Goal: Task Accomplishment & Management: Manage account settings

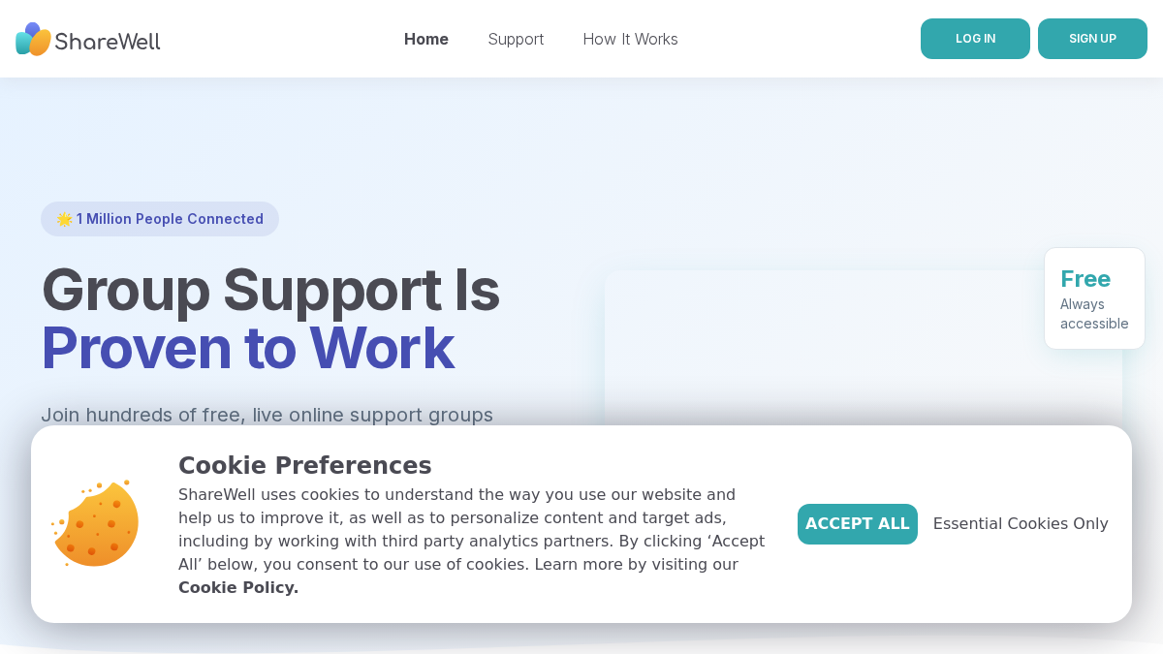
click at [974, 51] on link "LOG IN" at bounding box center [974, 38] width 109 height 41
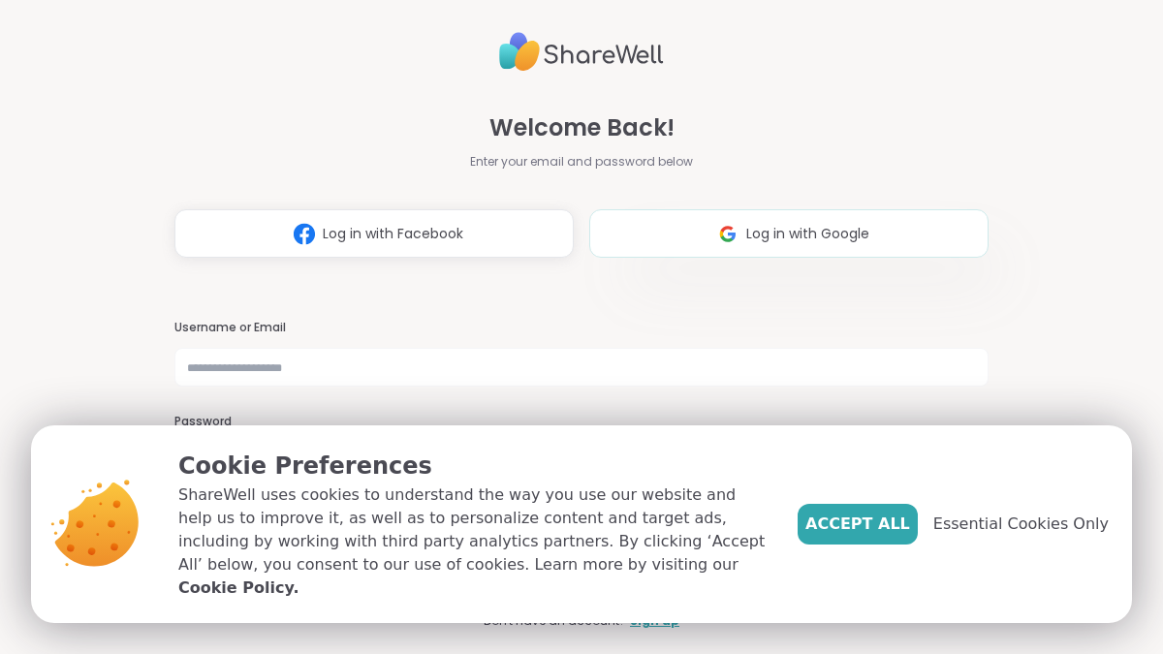
click at [642, 218] on button "Log in with Google" at bounding box center [788, 233] width 399 height 48
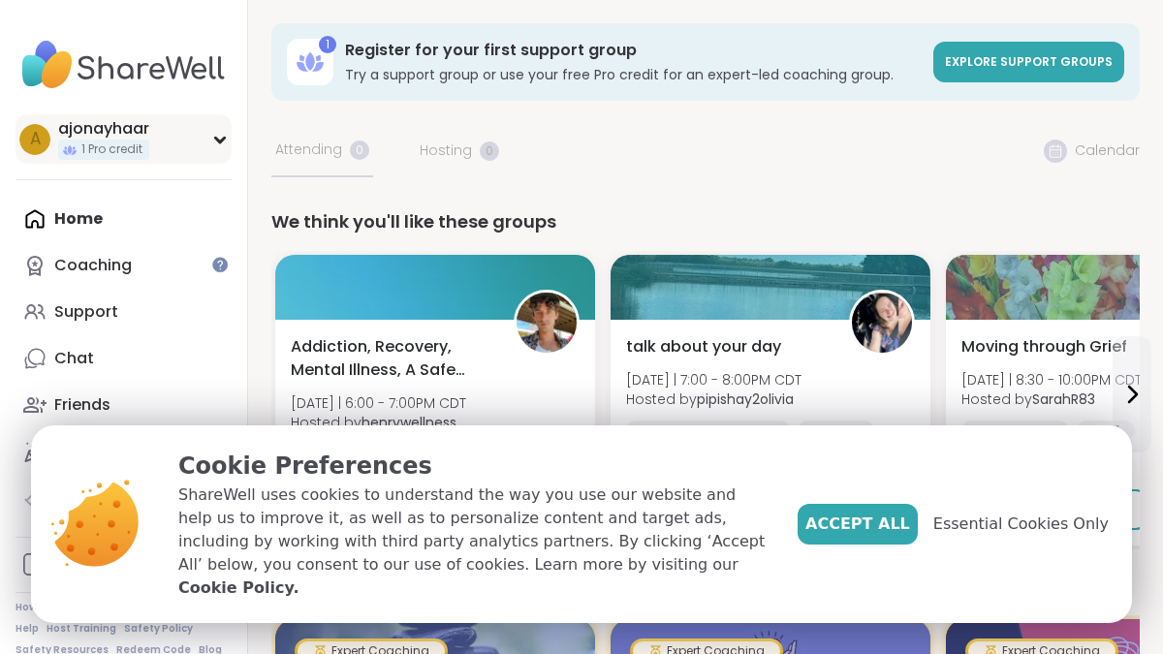
click at [212, 142] on icon at bounding box center [220, 140] width 16 height 10
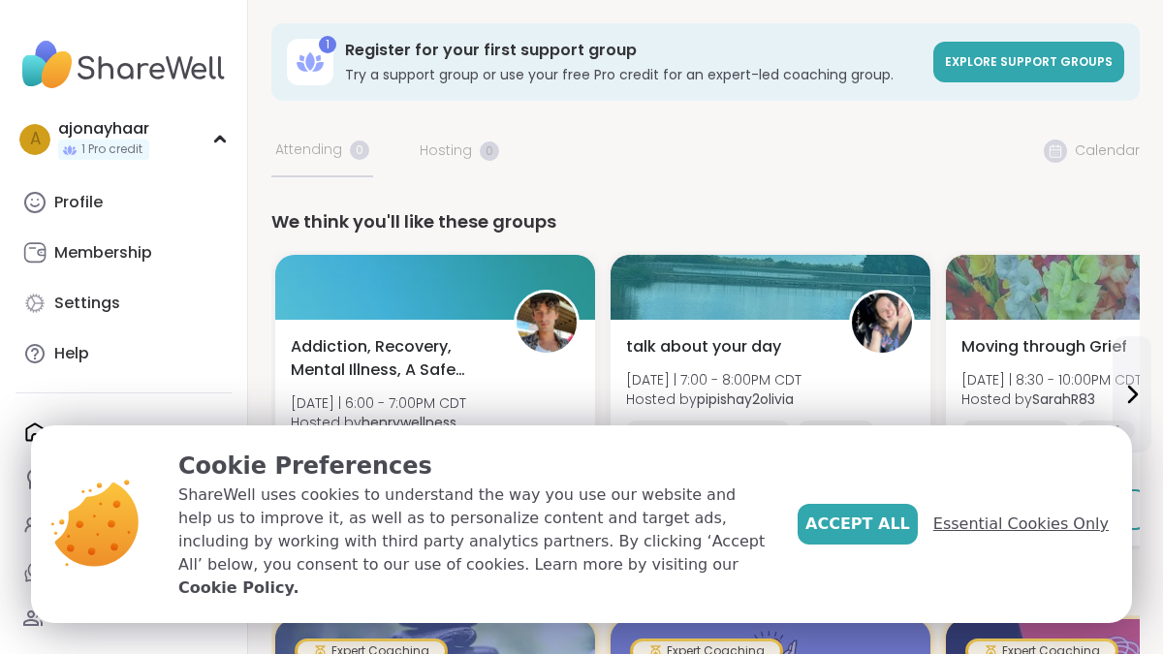
click at [1009, 535] on span "Essential Cookies Only" at bounding box center [1020, 524] width 175 height 23
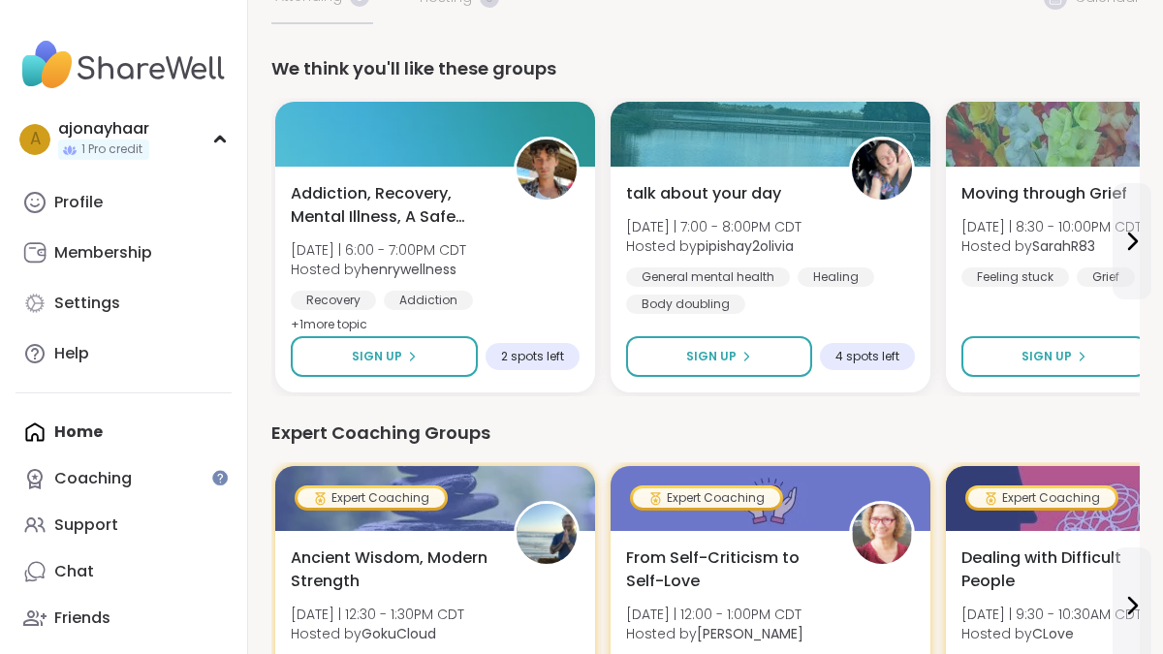
scroll to position [155, 0]
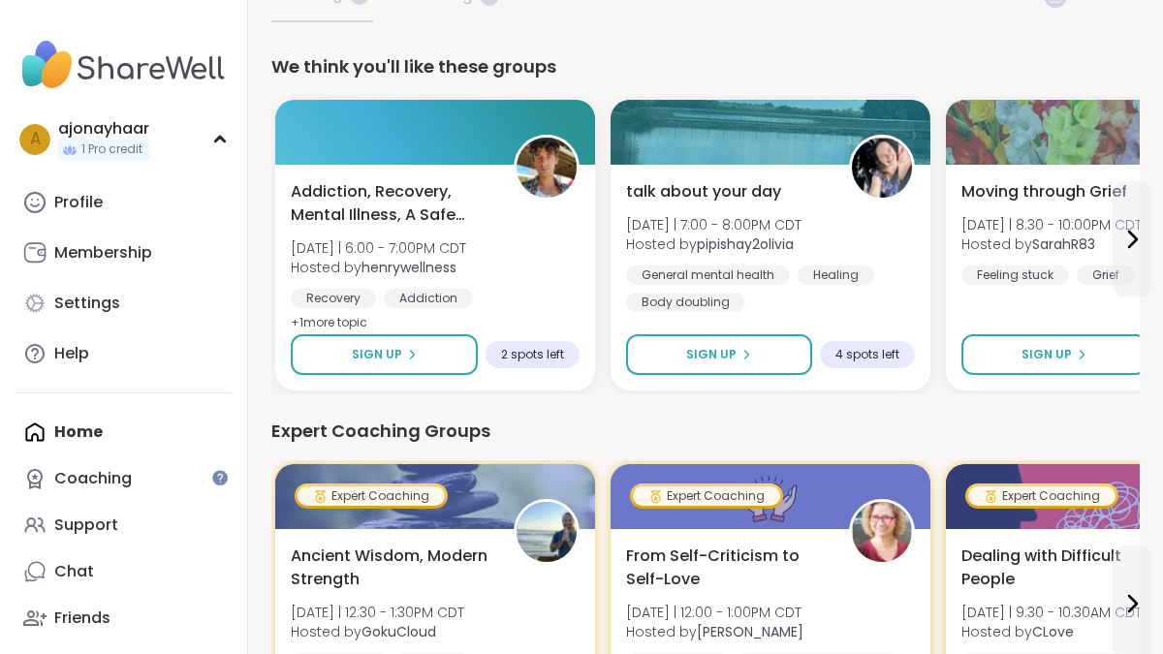
click at [513, 69] on div "We think you'll like these groups" at bounding box center [705, 66] width 868 height 27
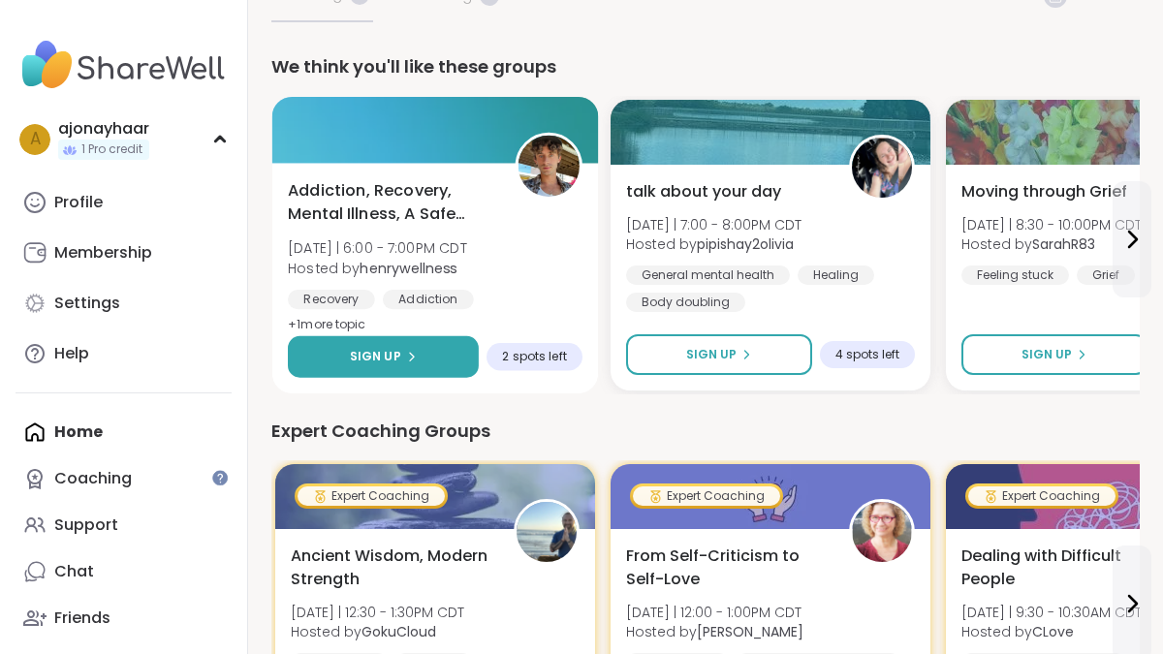
click at [441, 373] on button "Sign Up" at bounding box center [383, 357] width 191 height 42
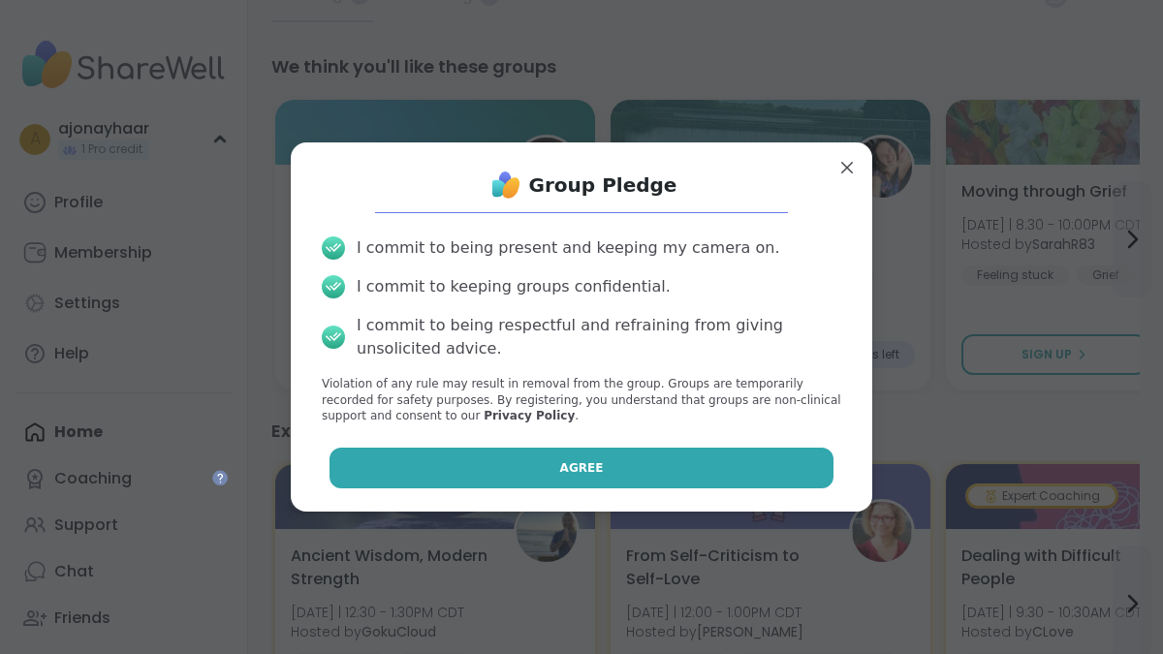
click at [576, 467] on span "Agree" at bounding box center [582, 467] width 44 height 17
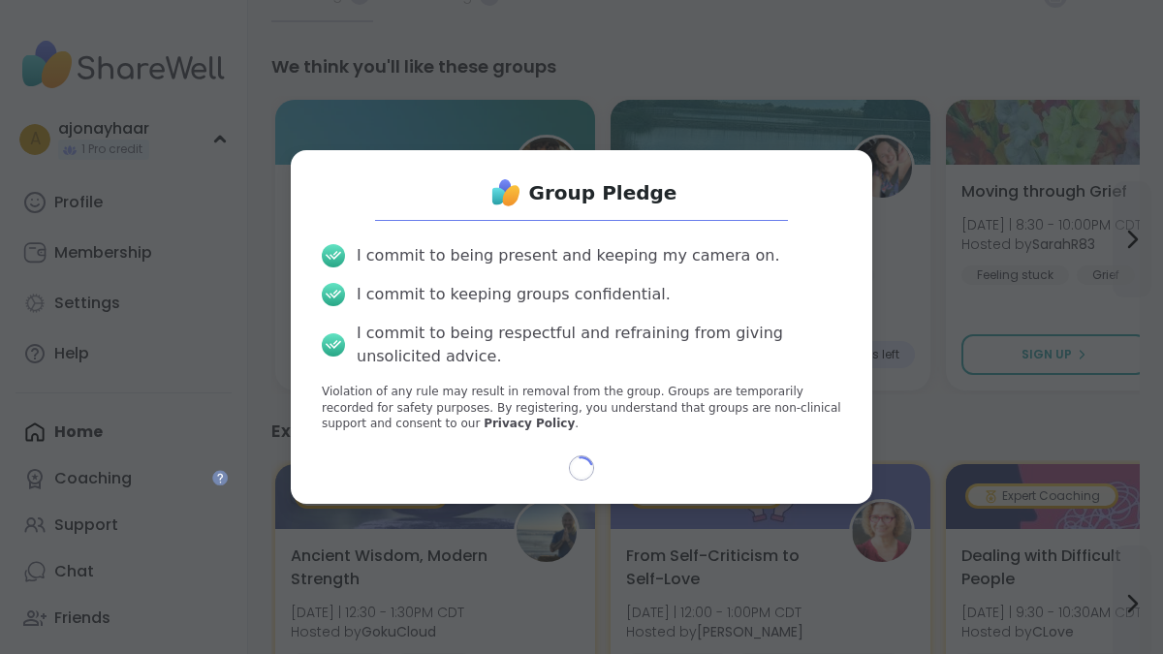
select select "**"
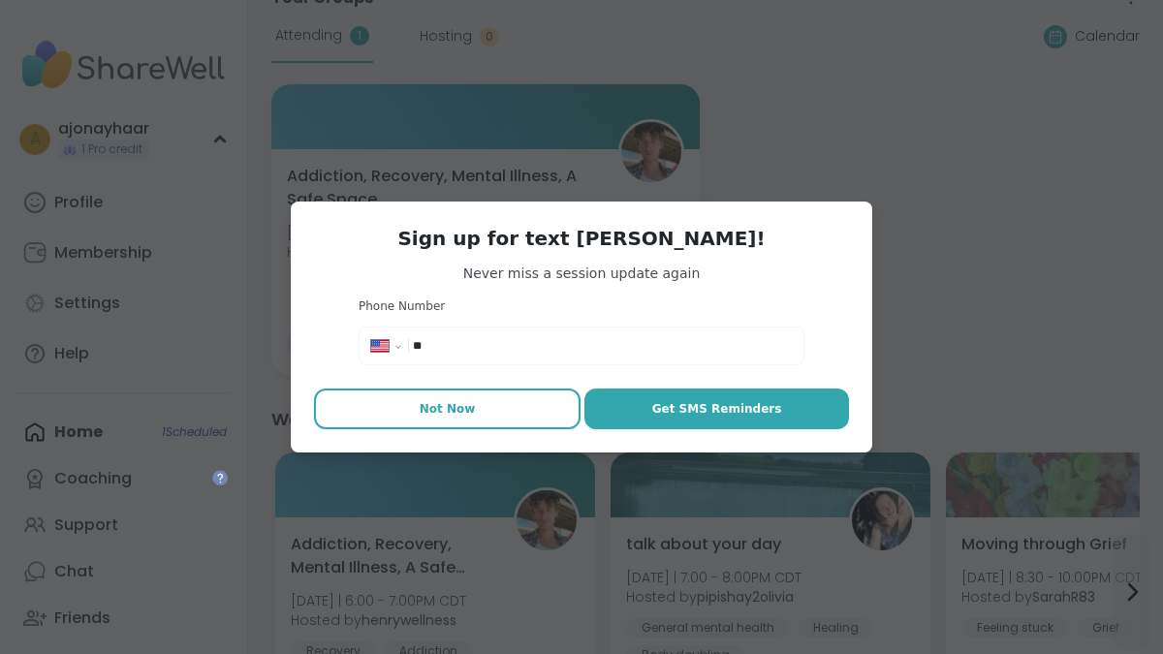
click at [460, 410] on span "Not Now" at bounding box center [448, 408] width 56 height 17
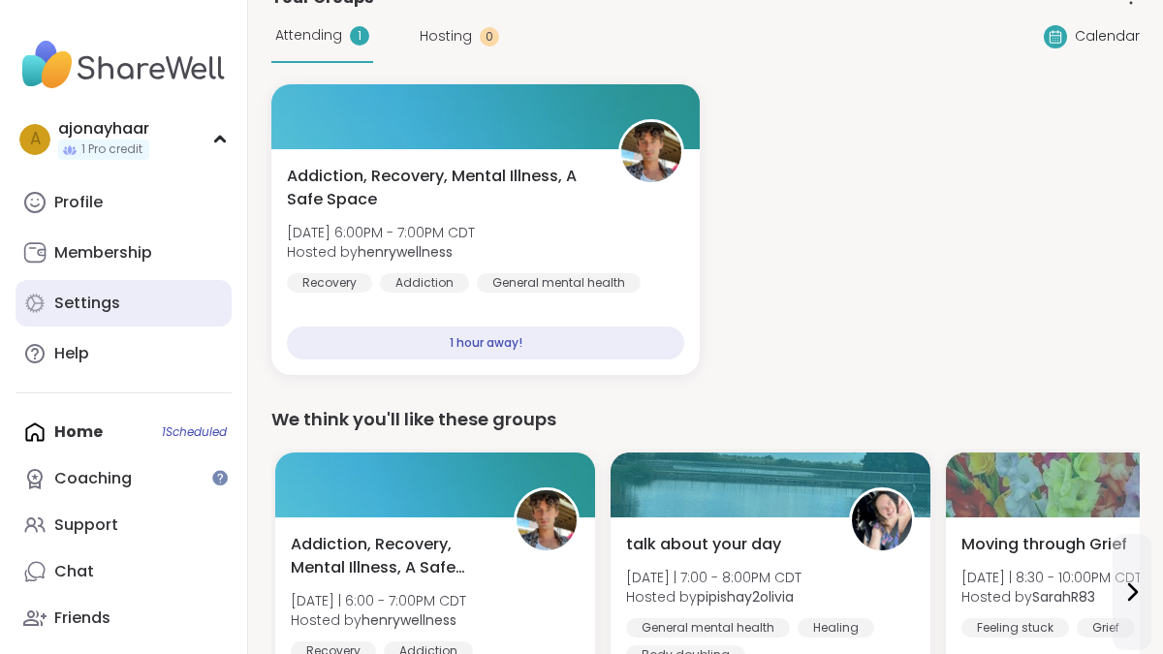
click at [78, 315] on link "Settings" at bounding box center [124, 303] width 216 height 47
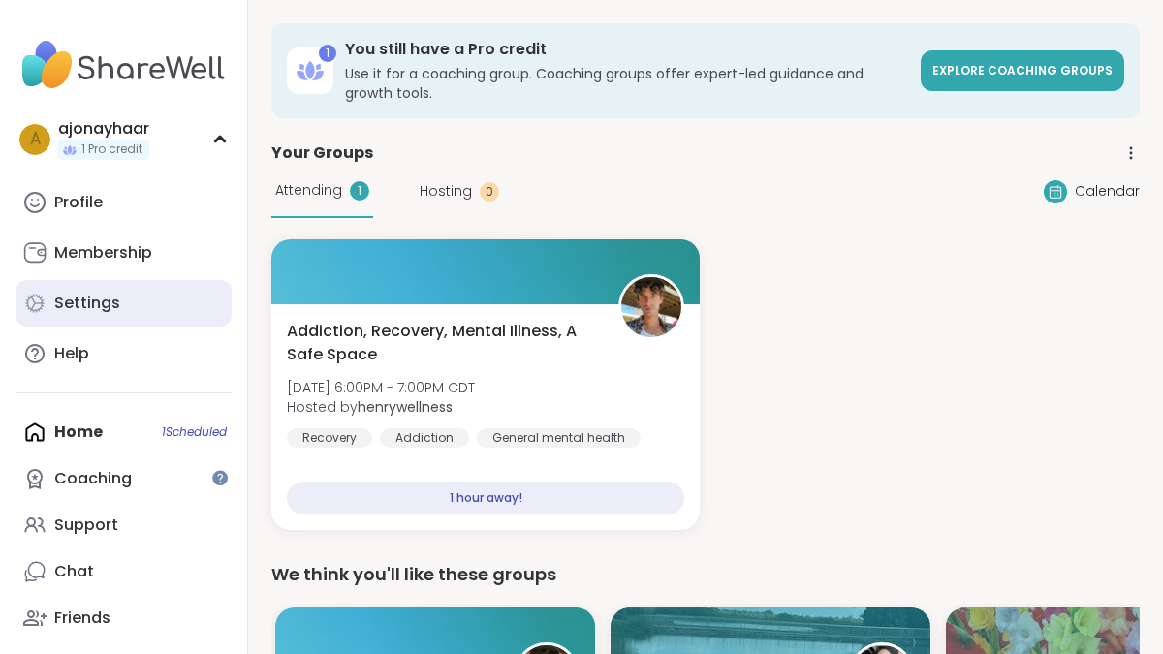
select select "**"
